Goal: Task Accomplishment & Management: Manage account settings

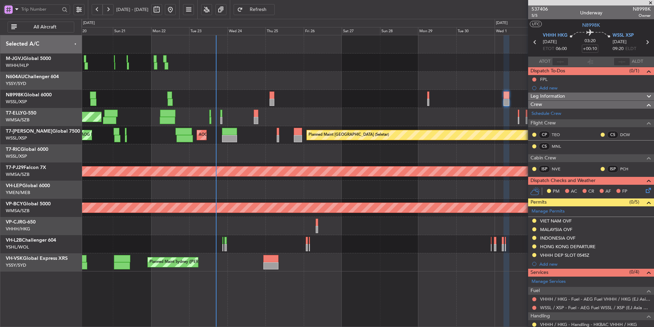
scroll to position [68, 0]
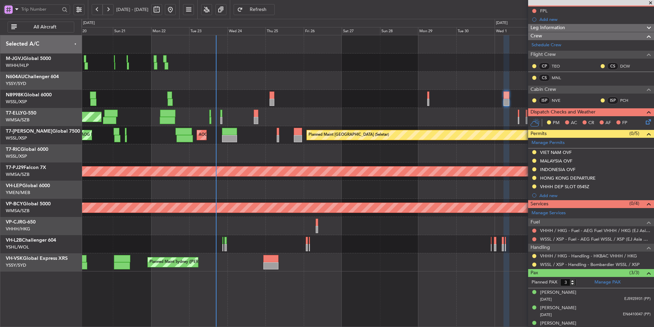
click at [359, 110] on div "Planned Maint [GEOGRAPHIC_DATA] ([GEOGRAPHIC_DATA] Intl) [PERSON_NAME] [GEOGRAP…" at bounding box center [367, 117] width 573 height 18
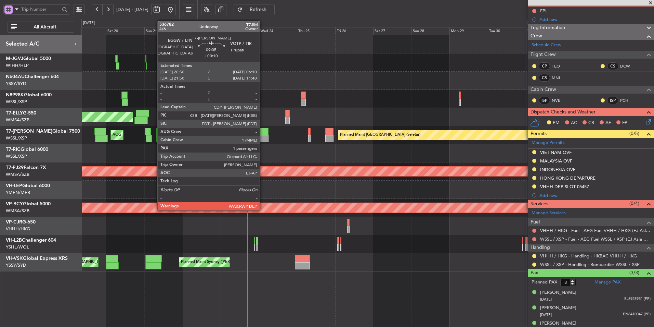
click at [263, 135] on div at bounding box center [261, 138] width 15 height 7
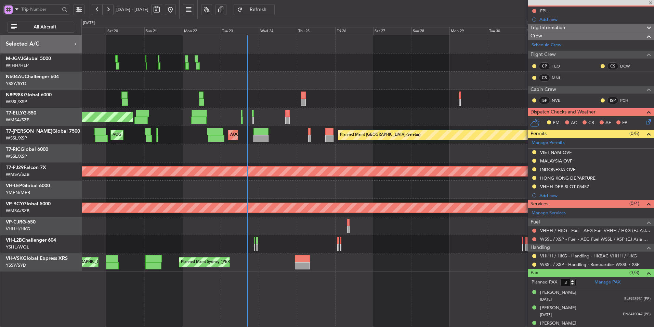
type input "1"
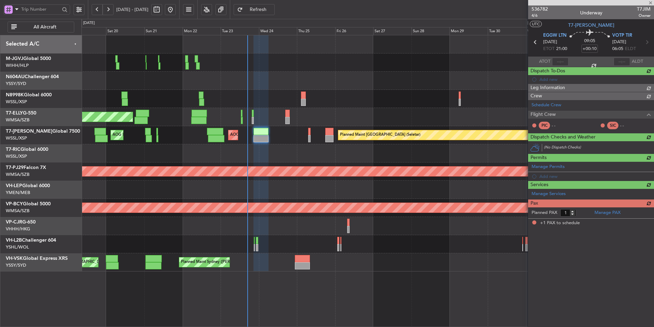
scroll to position [0, 0]
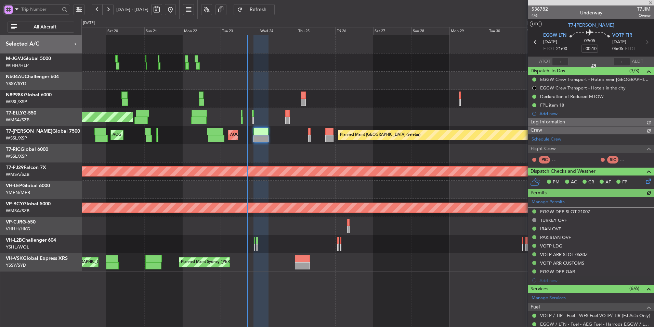
type input "[PERSON_NAME] (HHAFI)"
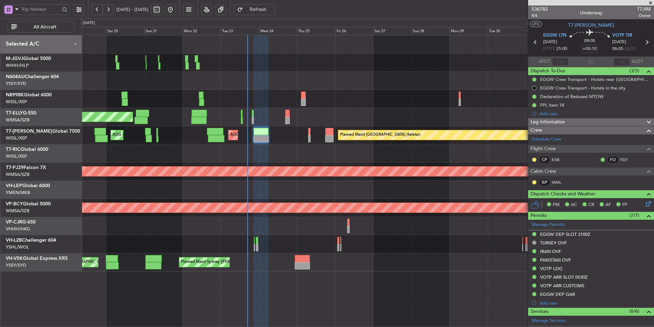
click at [300, 164] on div "Planned Maint [GEOGRAPHIC_DATA] (Sultan [PERSON_NAME] [PERSON_NAME] - Subang)" at bounding box center [367, 171] width 573 height 18
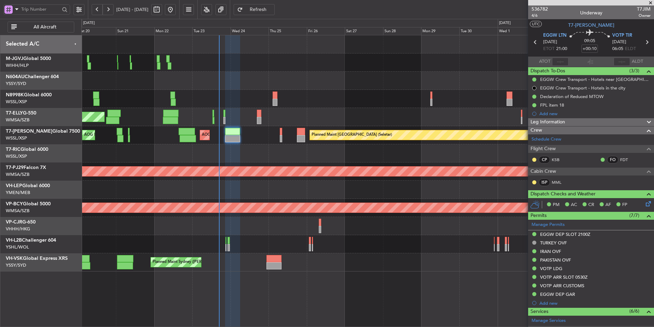
click at [396, 107] on div at bounding box center [367, 99] width 573 height 18
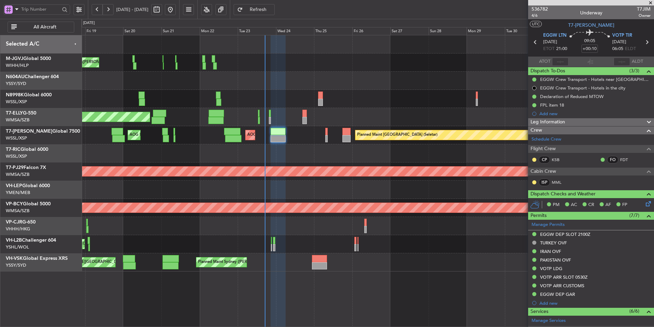
click at [321, 156] on div at bounding box center [367, 153] width 573 height 18
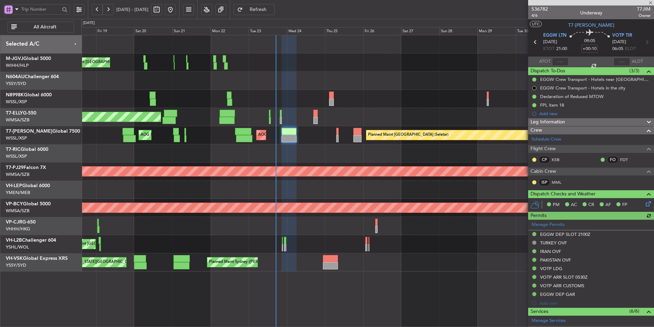
type input "[PERSON_NAME] (HHAFI)"
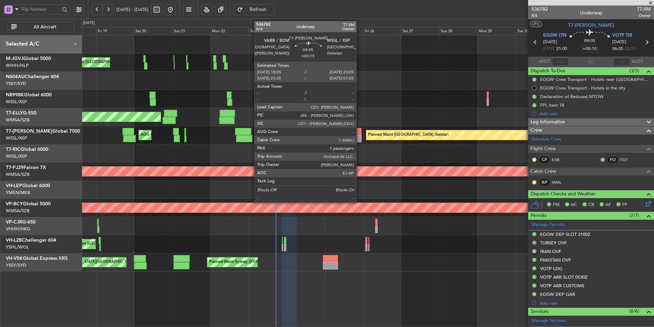
click at [360, 133] on div at bounding box center [358, 131] width 8 height 7
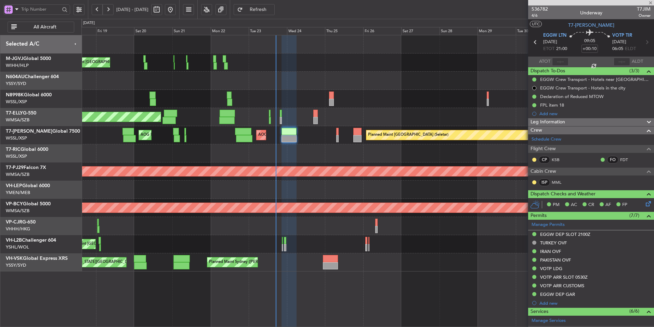
type input "+00:15"
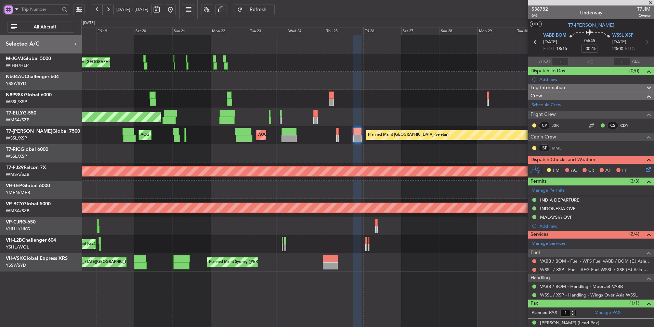
click at [341, 158] on div at bounding box center [367, 153] width 573 height 18
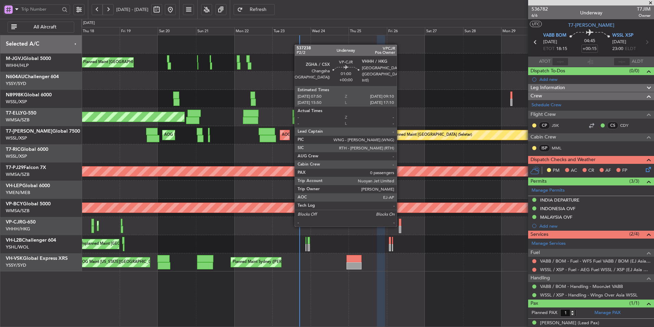
click at [400, 226] on div at bounding box center [400, 229] width 2 height 7
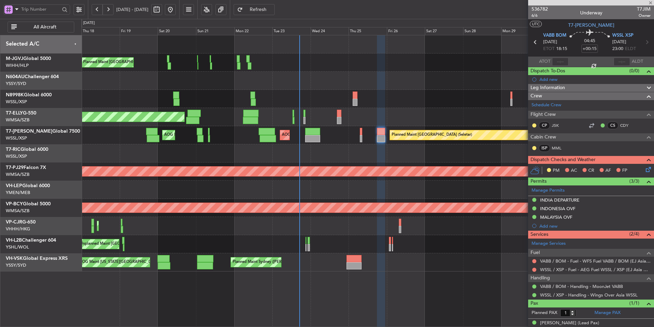
click at [282, 220] on div "Planned Maint [GEOGRAPHIC_DATA] ([GEOGRAPHIC_DATA] Intl) Planned Maint [GEOGRAP…" at bounding box center [367, 226] width 573 height 18
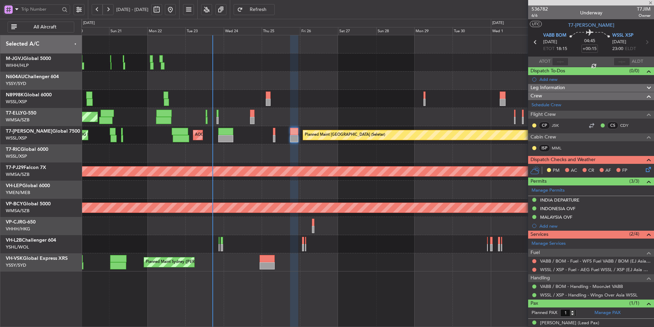
type input "0"
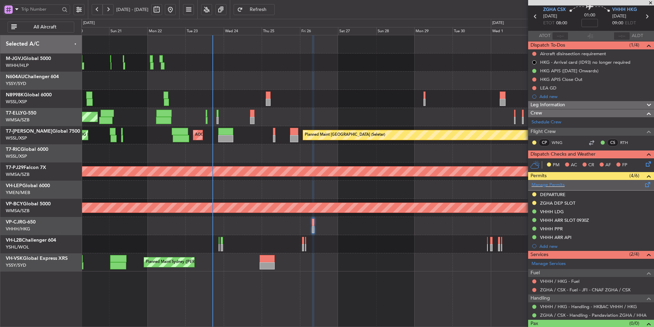
scroll to position [37, 0]
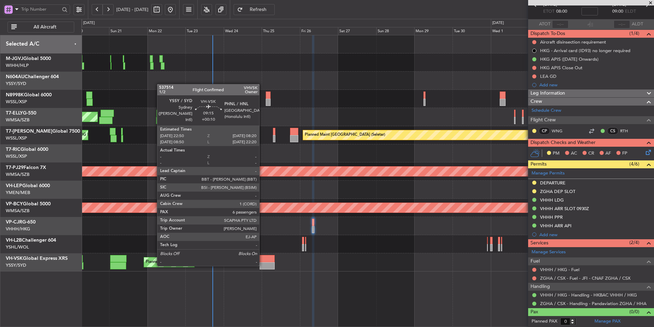
click at [263, 265] on div at bounding box center [267, 265] width 15 height 7
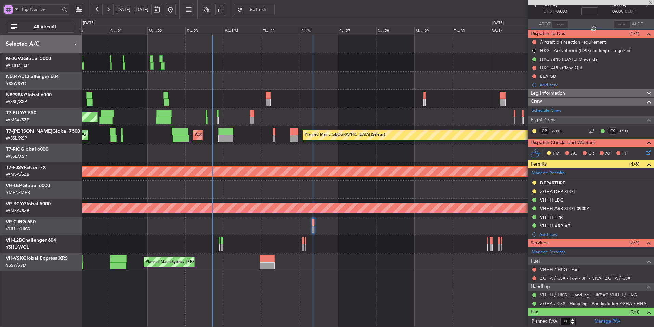
click at [278, 282] on div "Planned Maint [GEOGRAPHIC_DATA] (Seletar) [PERSON_NAME] Jakarta (Halim Intl) [P…" at bounding box center [367, 181] width 573 height 292
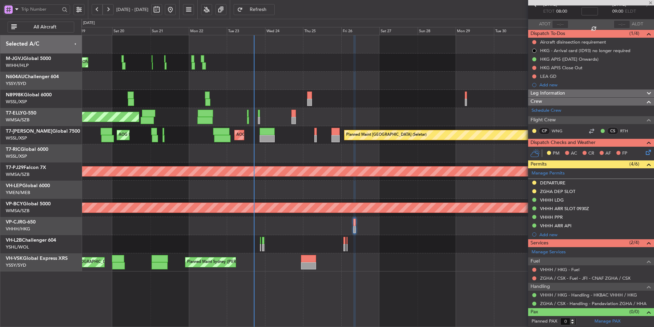
type input "+00:10"
type input "6"
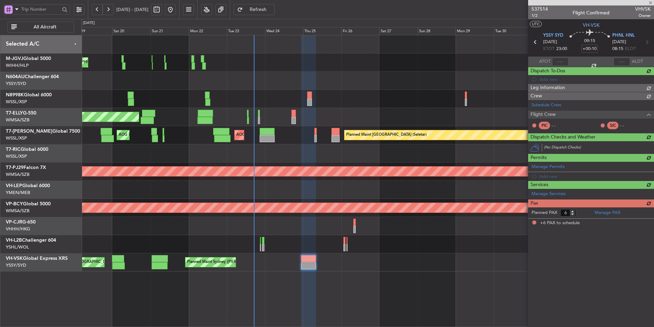
scroll to position [0, 0]
